Goal: Entertainment & Leisure: Consume media (video, audio)

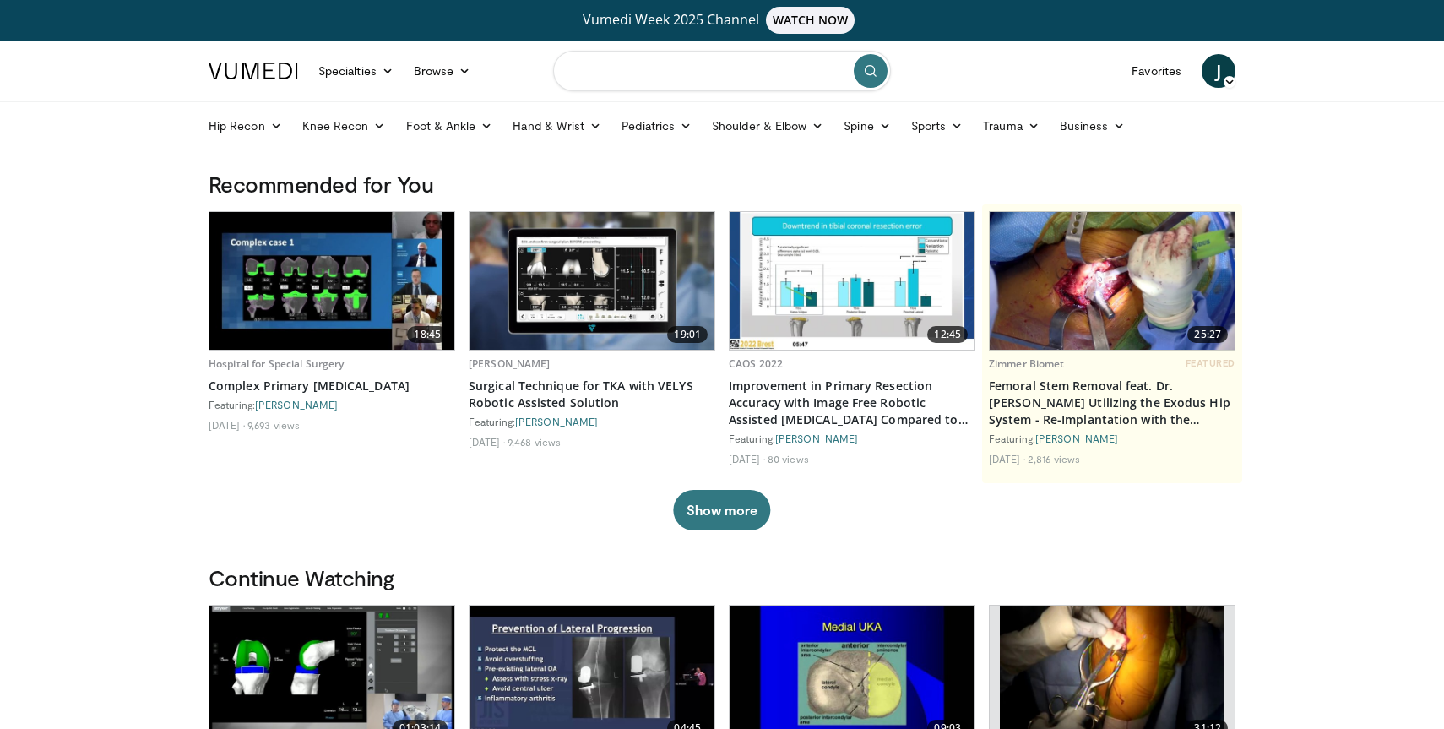
click at [682, 86] on input "Search topics, interventions" at bounding box center [722, 71] width 338 height 41
type input "**********"
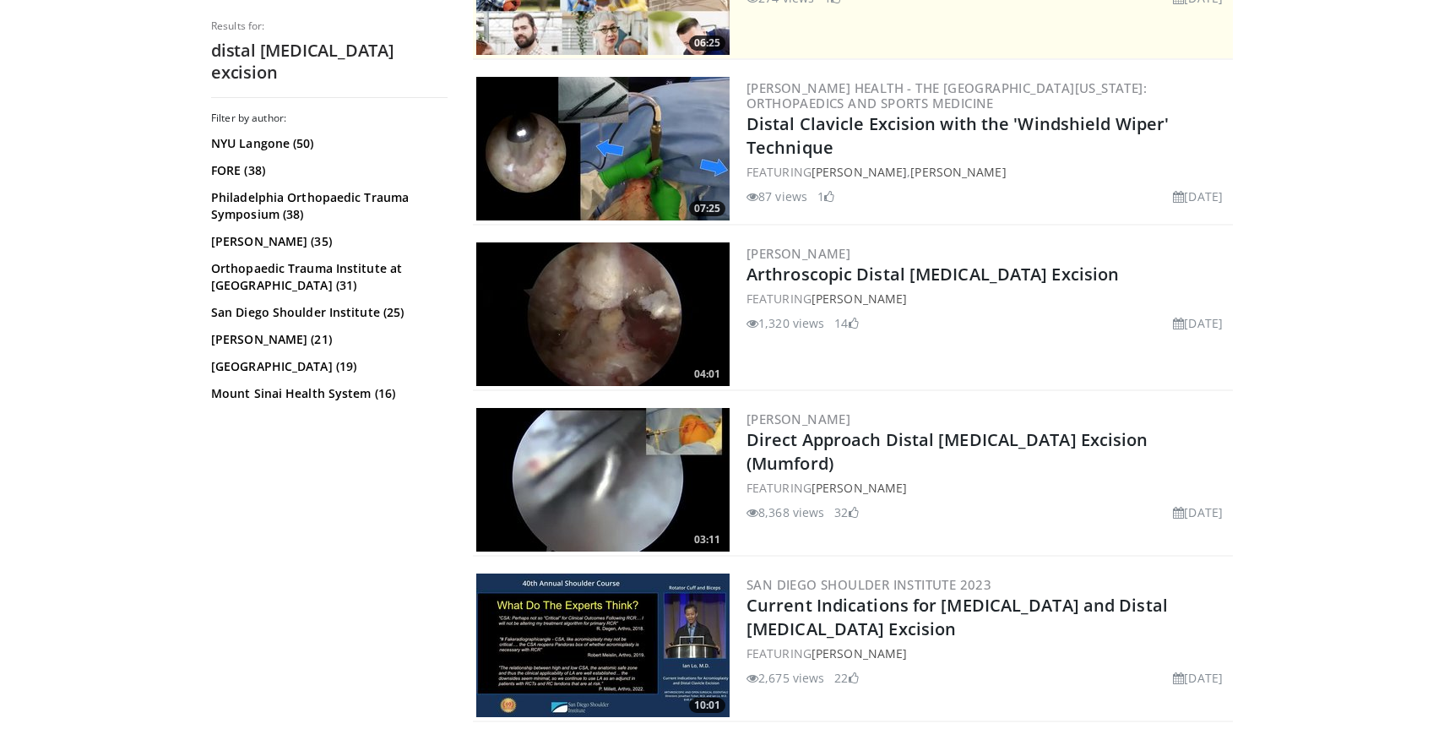
scroll to position [497, 0]
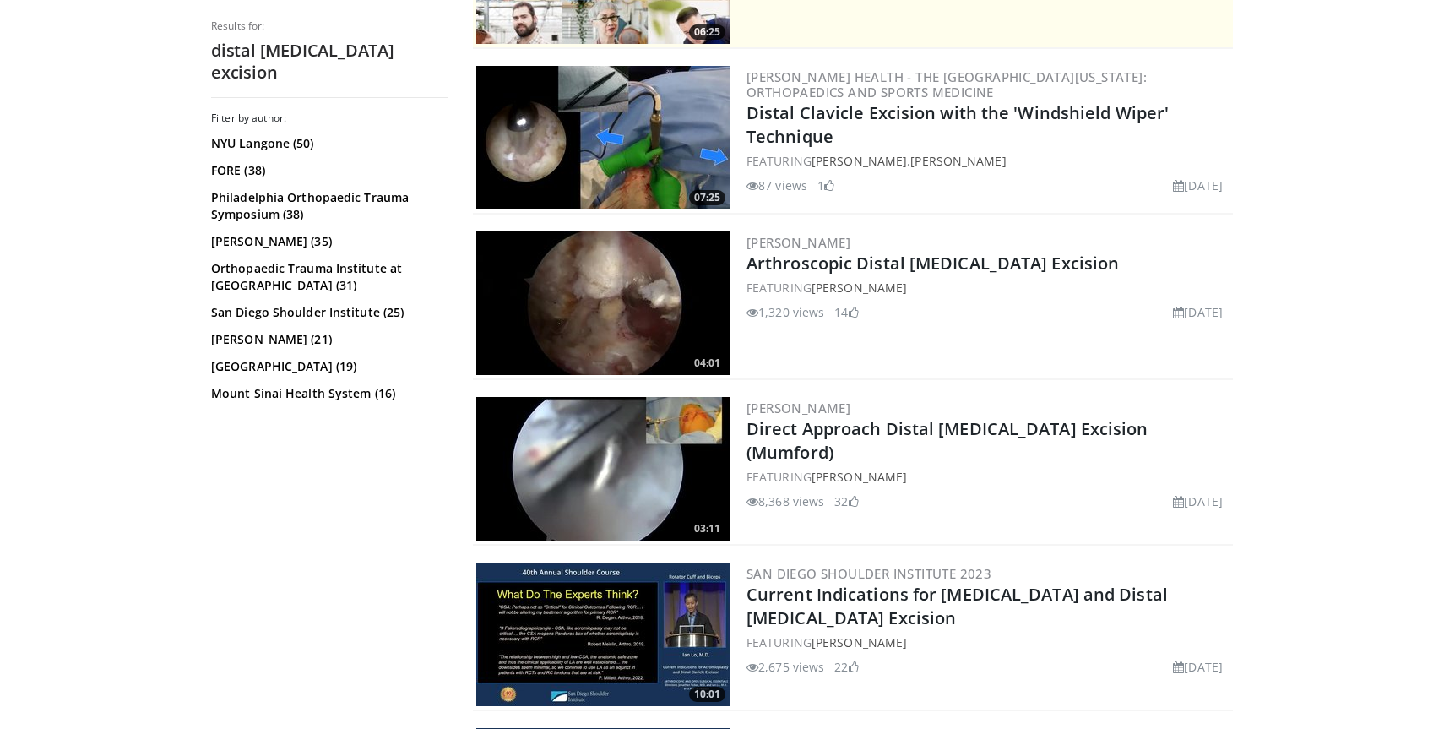
click at [621, 292] on img at bounding box center [602, 303] width 253 height 144
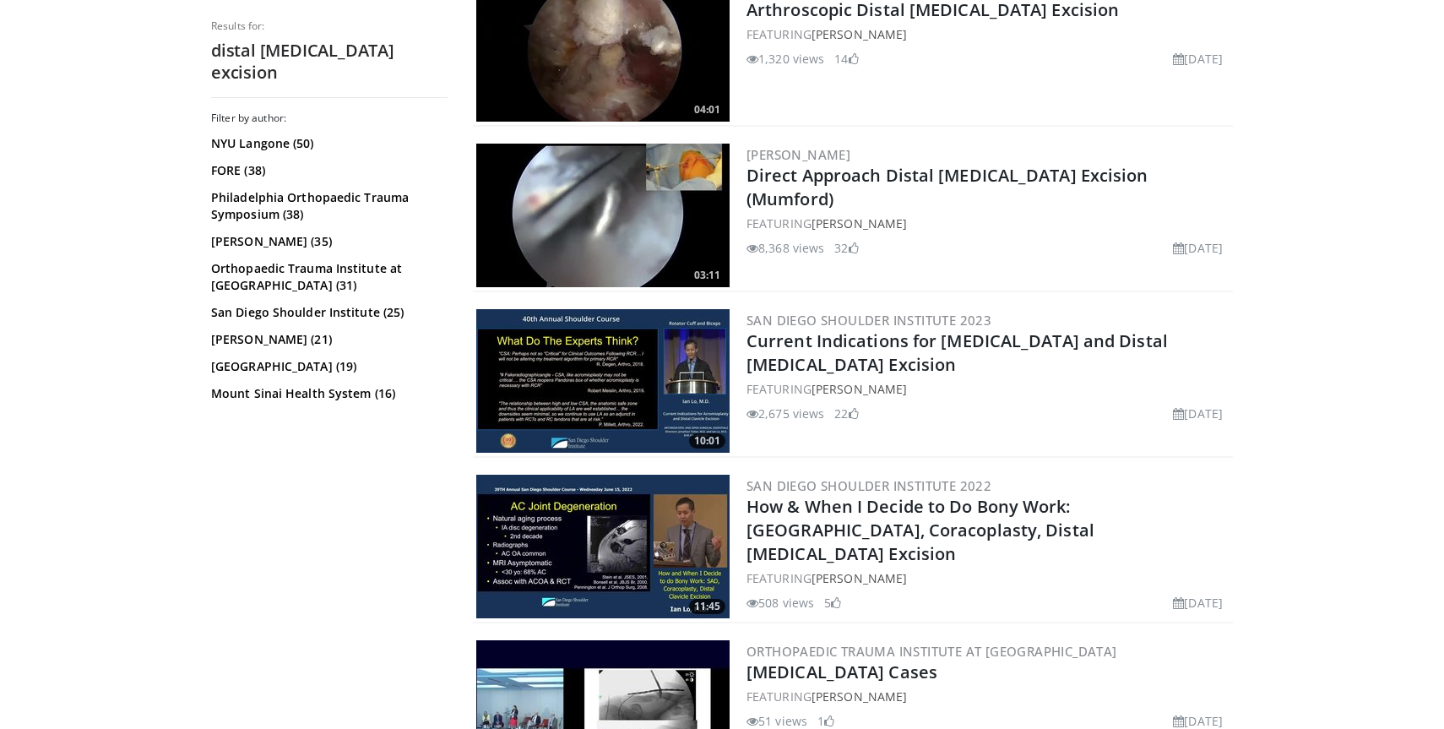
scroll to position [760, 0]
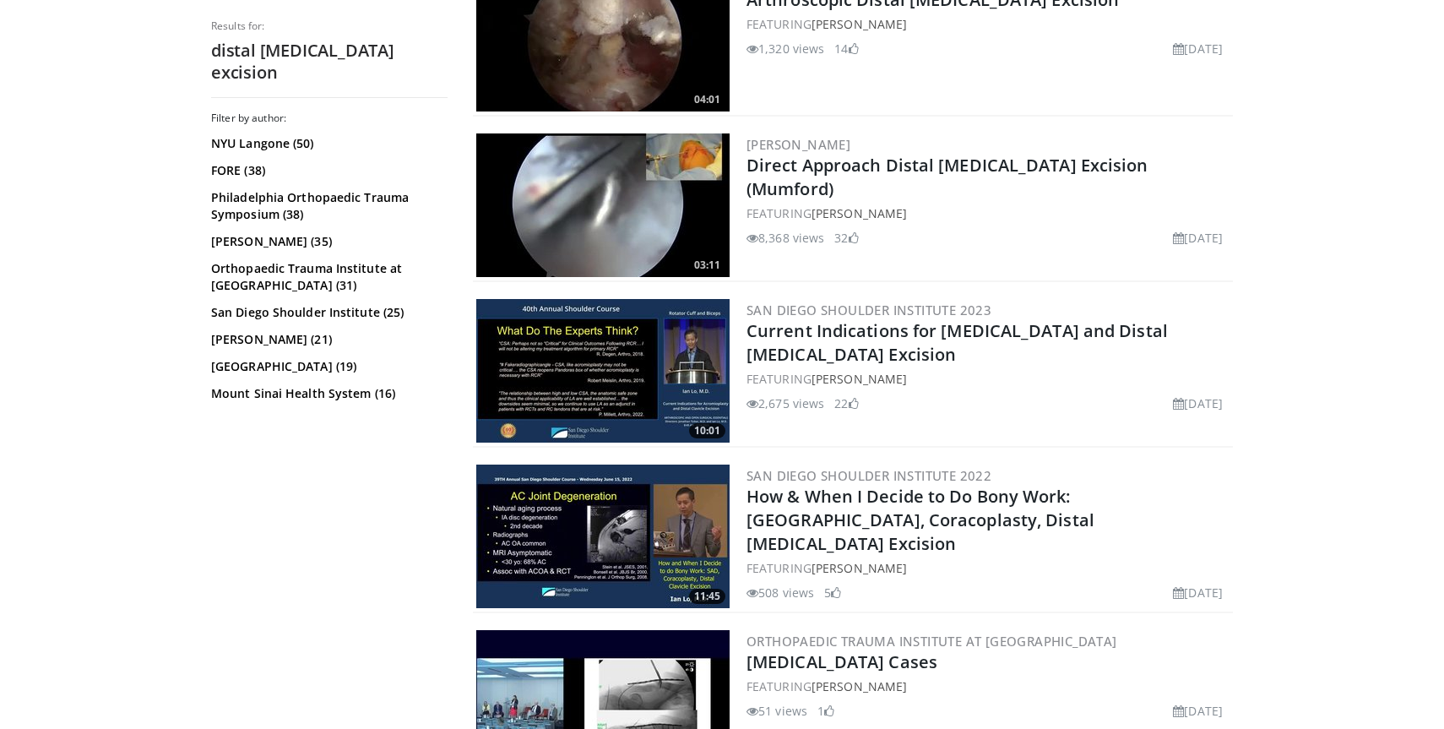
click at [389, 470] on div "Filter by author: NYU Langone (50) FORE (38) Philadelphia Orthopaedic Trauma Sy…" at bounding box center [329, 424] width 236 height 627
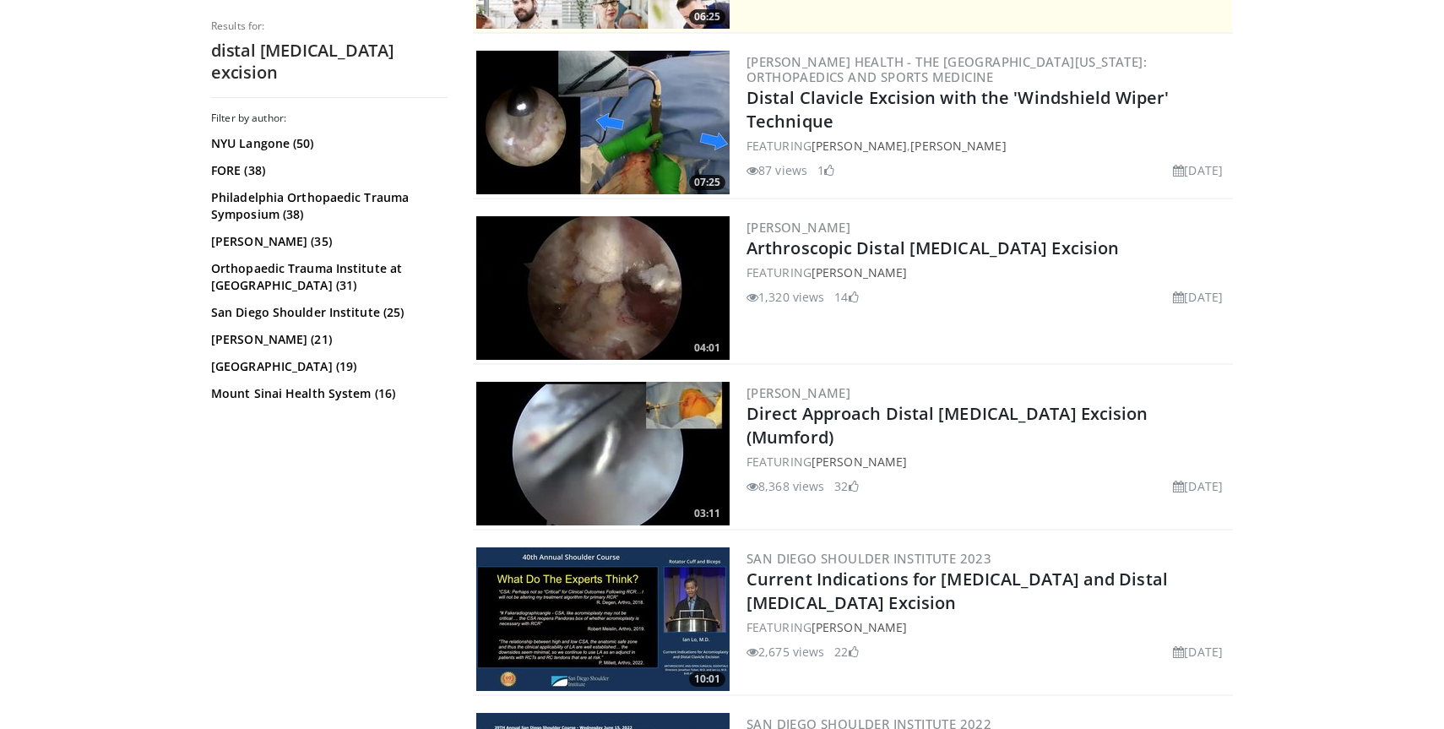
scroll to position [514, 0]
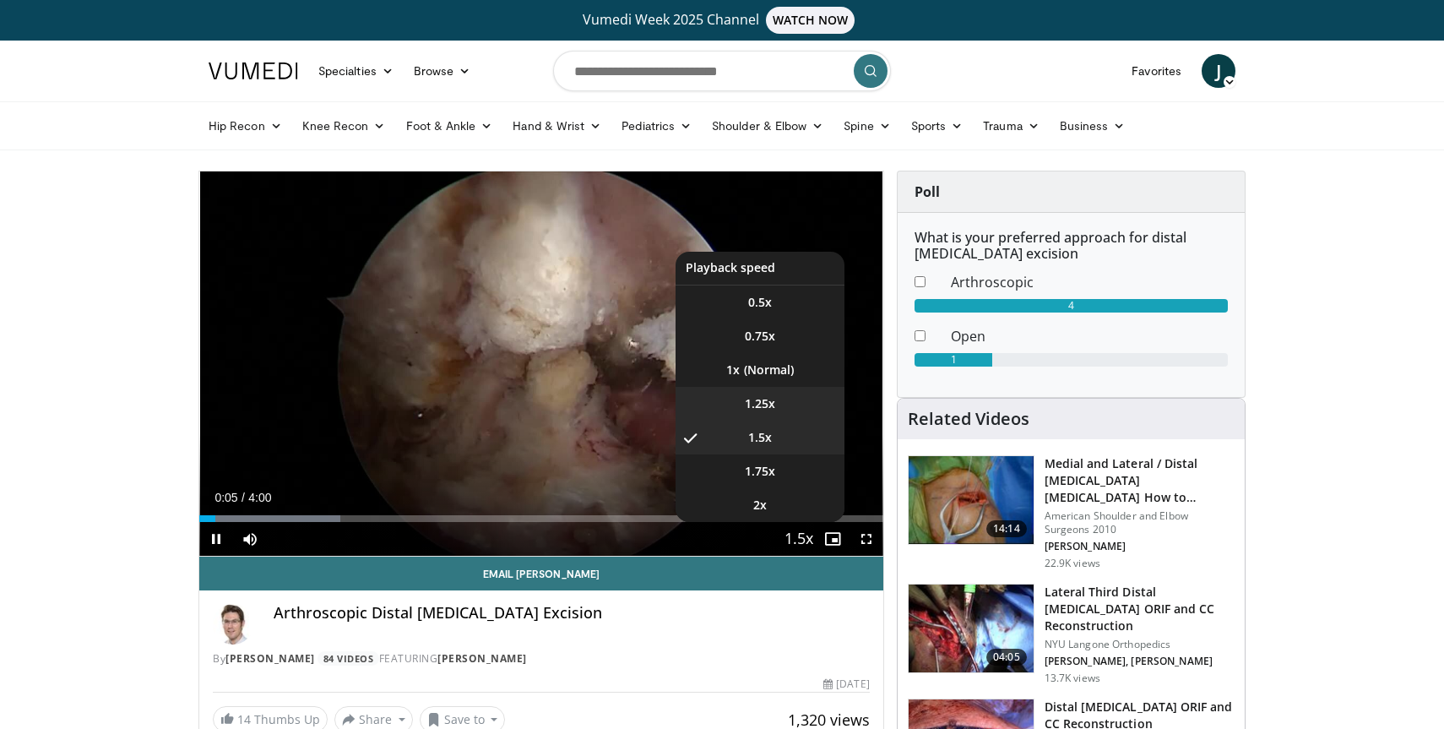
click at [792, 399] on li "1.25x" at bounding box center [760, 404] width 169 height 34
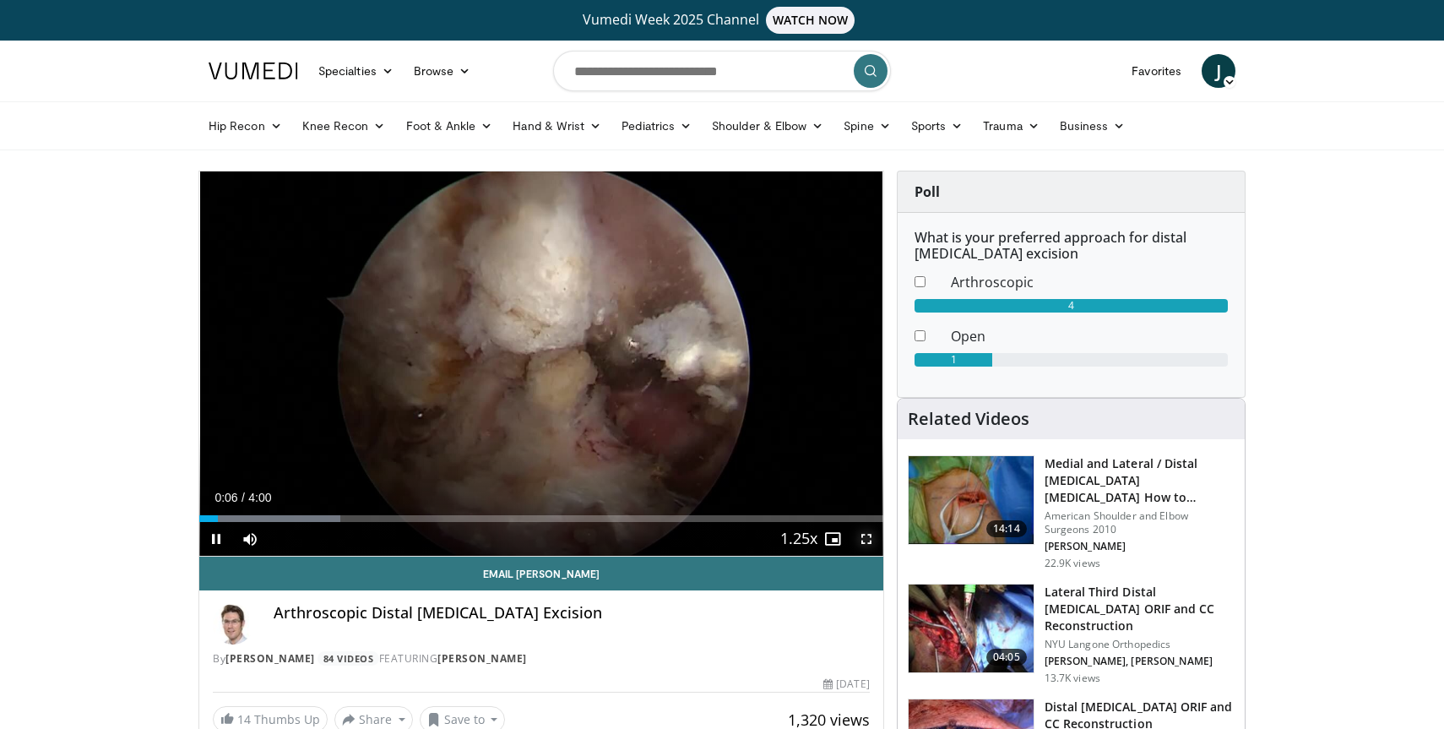
click at [866, 541] on span "Video Player" at bounding box center [867, 539] width 34 height 34
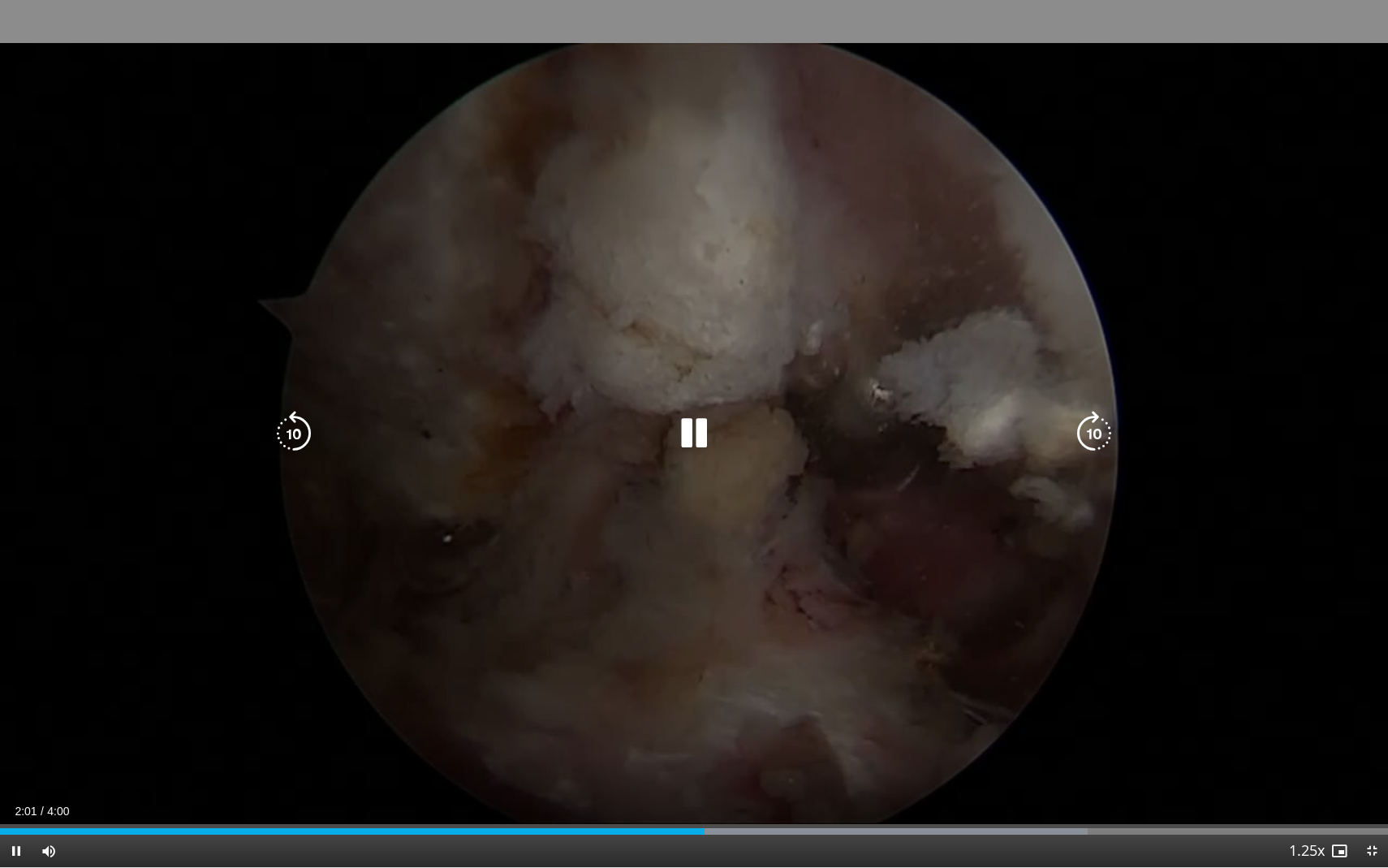
click at [696, 423] on icon "Video Player" at bounding box center [693, 433] width 45 height 45
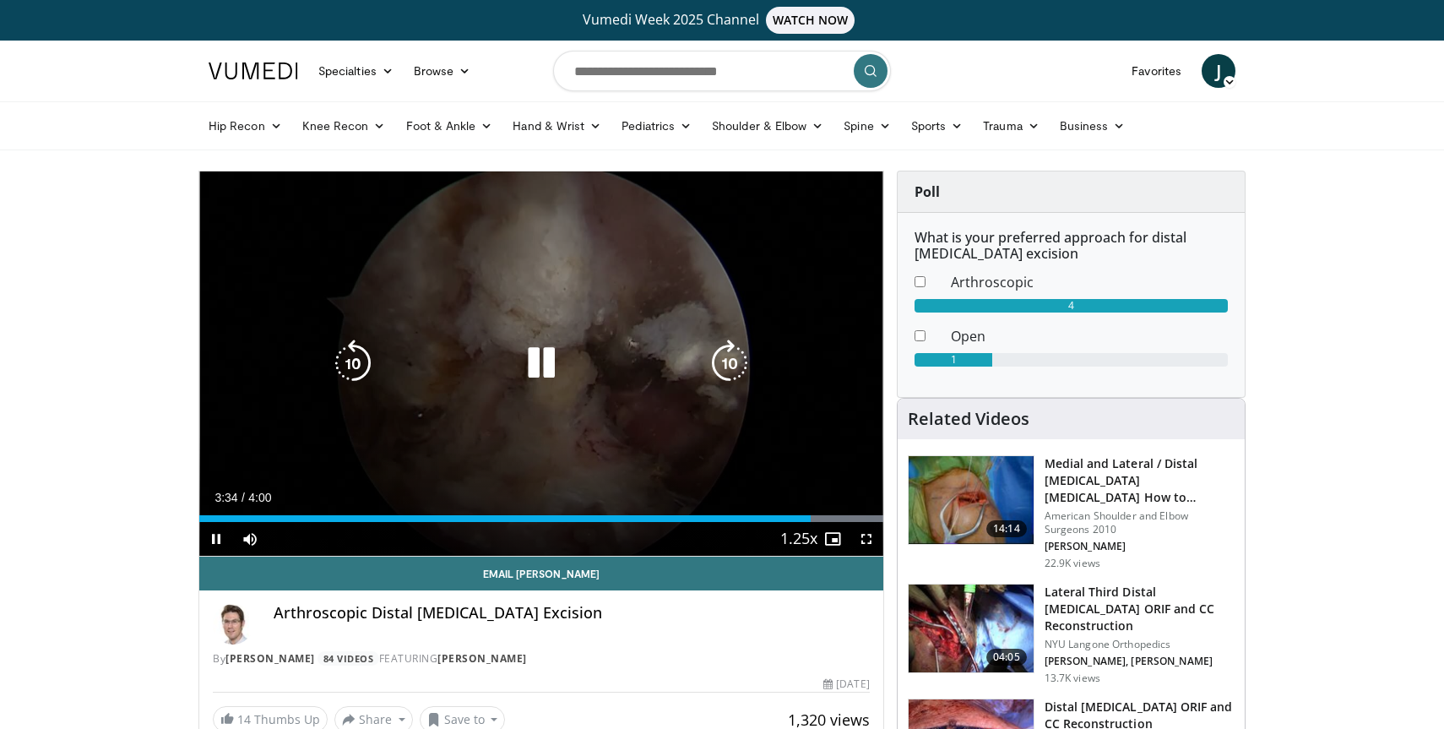
click at [529, 353] on icon "Video Player" at bounding box center [541, 362] width 47 height 47
click at [502, 280] on div "20 seconds Tap to unmute" at bounding box center [541, 363] width 684 height 384
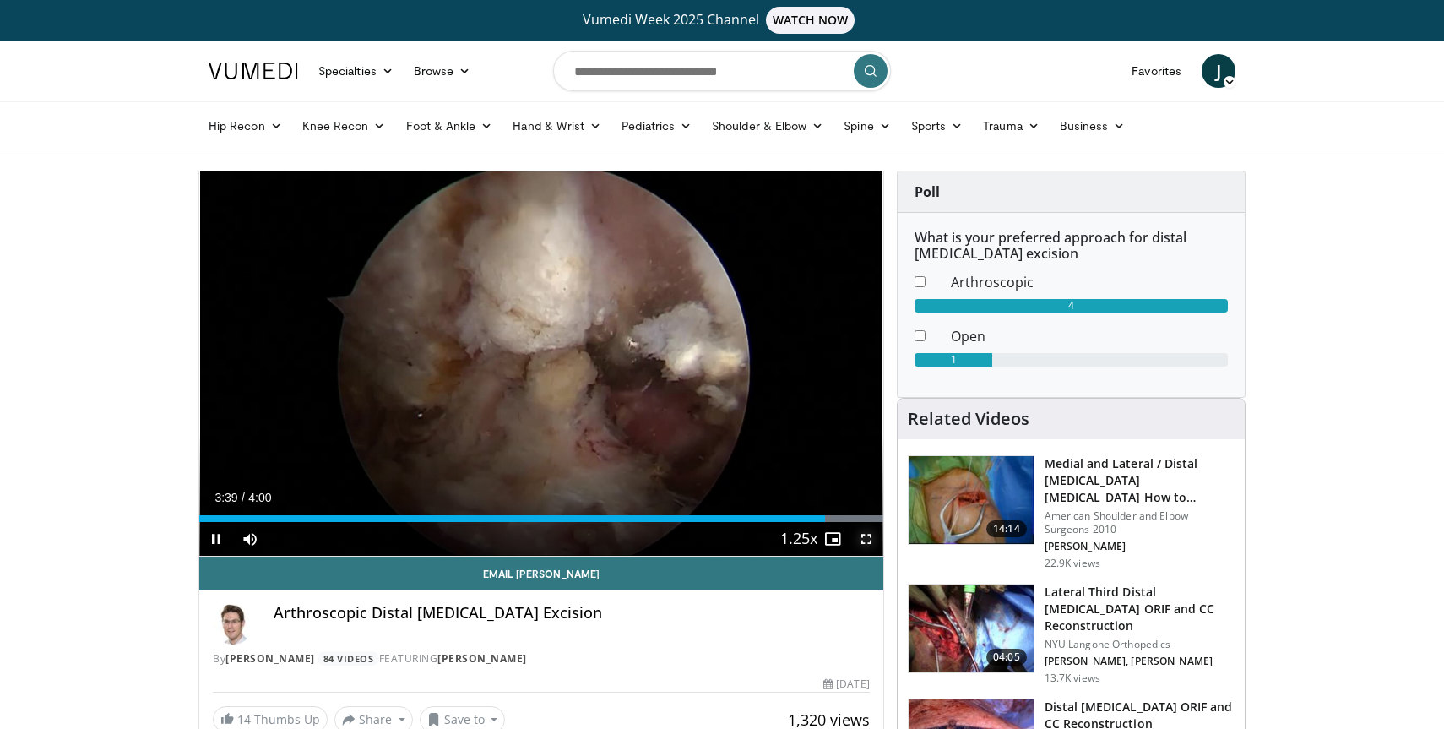
click at [870, 535] on span "Video Player" at bounding box center [867, 539] width 34 height 34
